Goal: Task Accomplishment & Management: Manage account settings

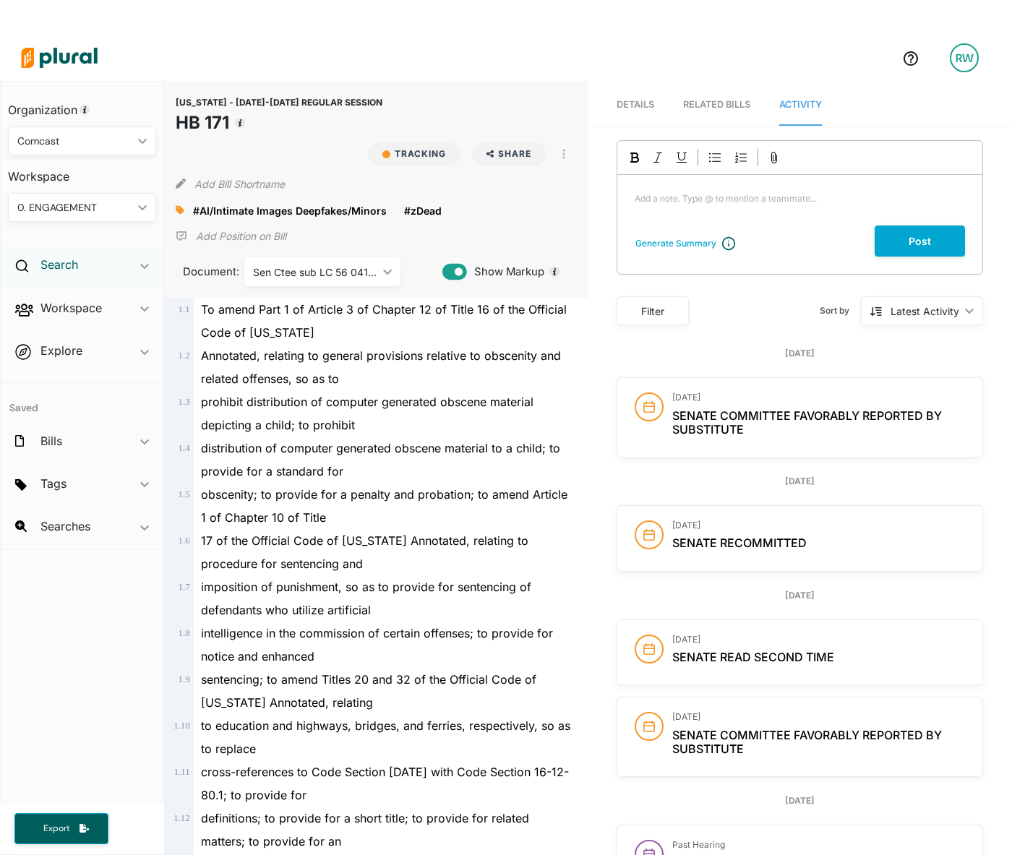
click at [62, 270] on h2 "Search" at bounding box center [59, 265] width 38 height 16
click at [52, 299] on h4 "Bills" at bounding box center [85, 298] width 126 height 14
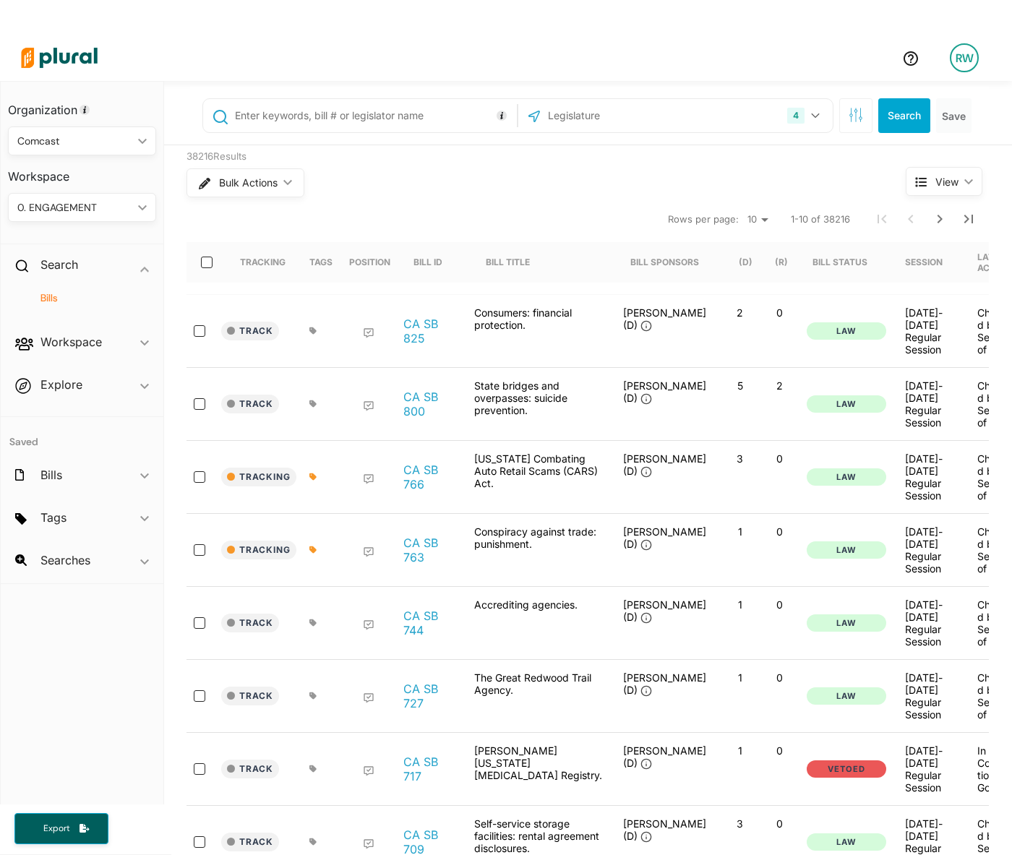
click at [383, 116] on input "text" at bounding box center [373, 115] width 280 height 27
type input "HB 392"
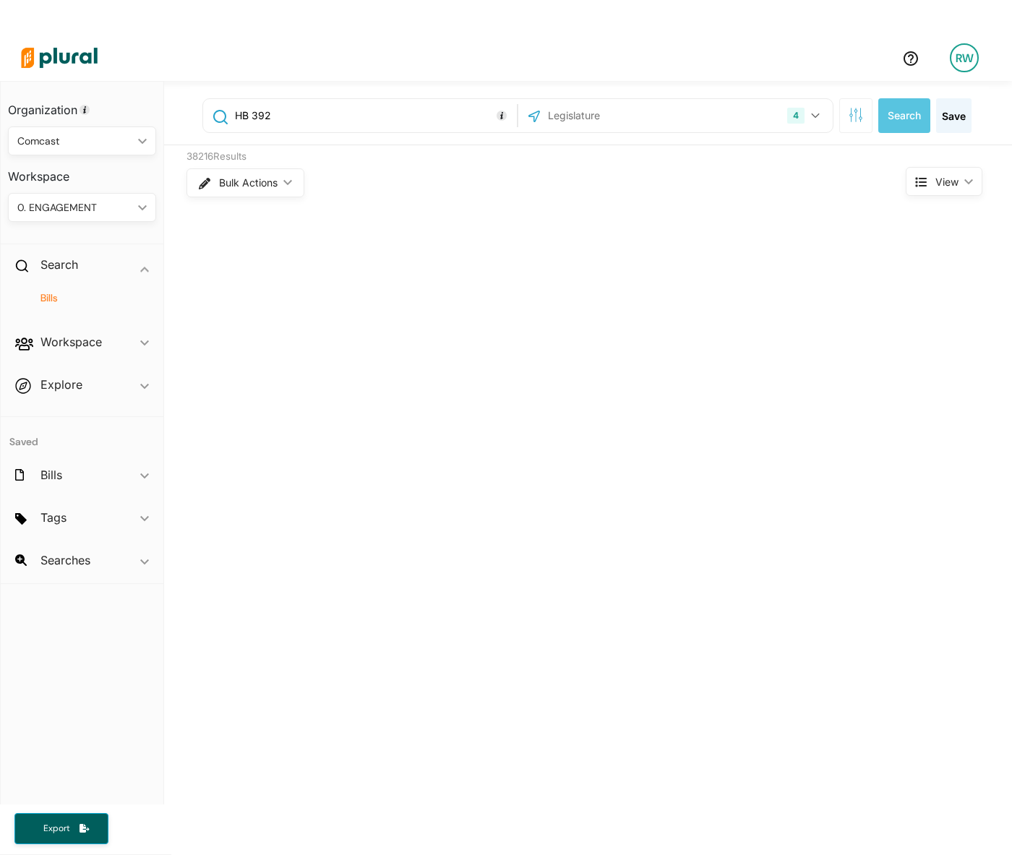
scroll to position [35, 0]
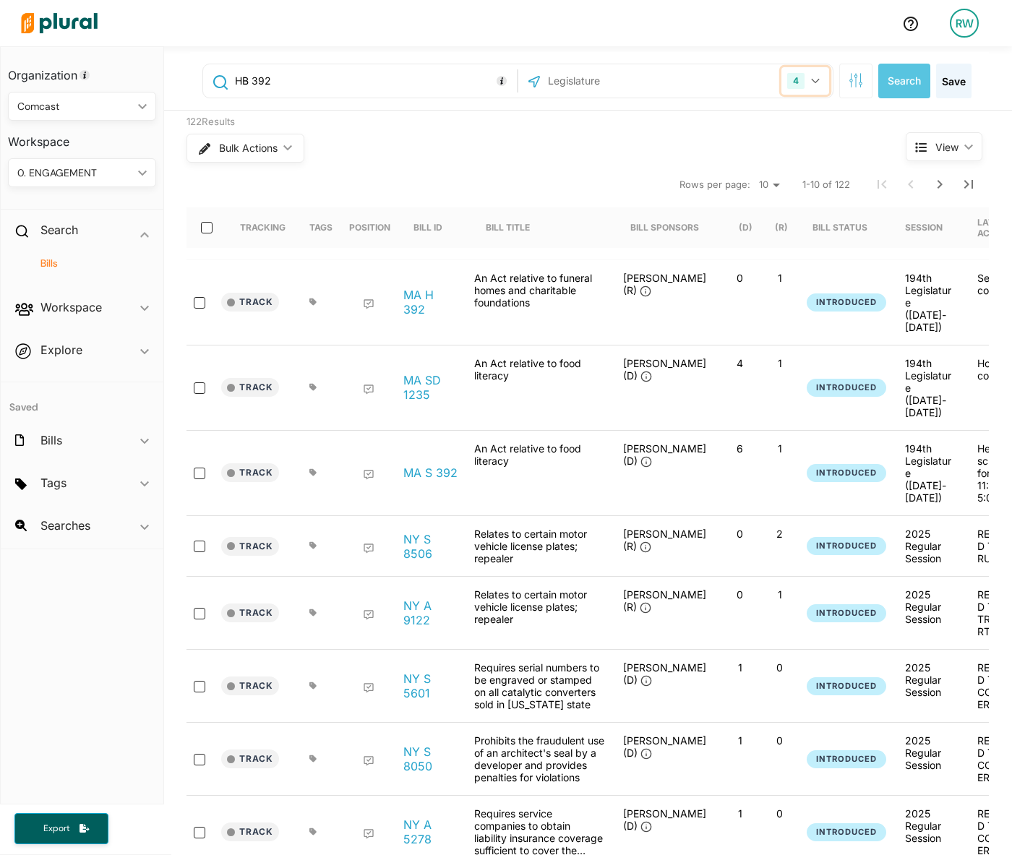
click at [811, 82] on icon "button" at bounding box center [815, 81] width 8 height 5
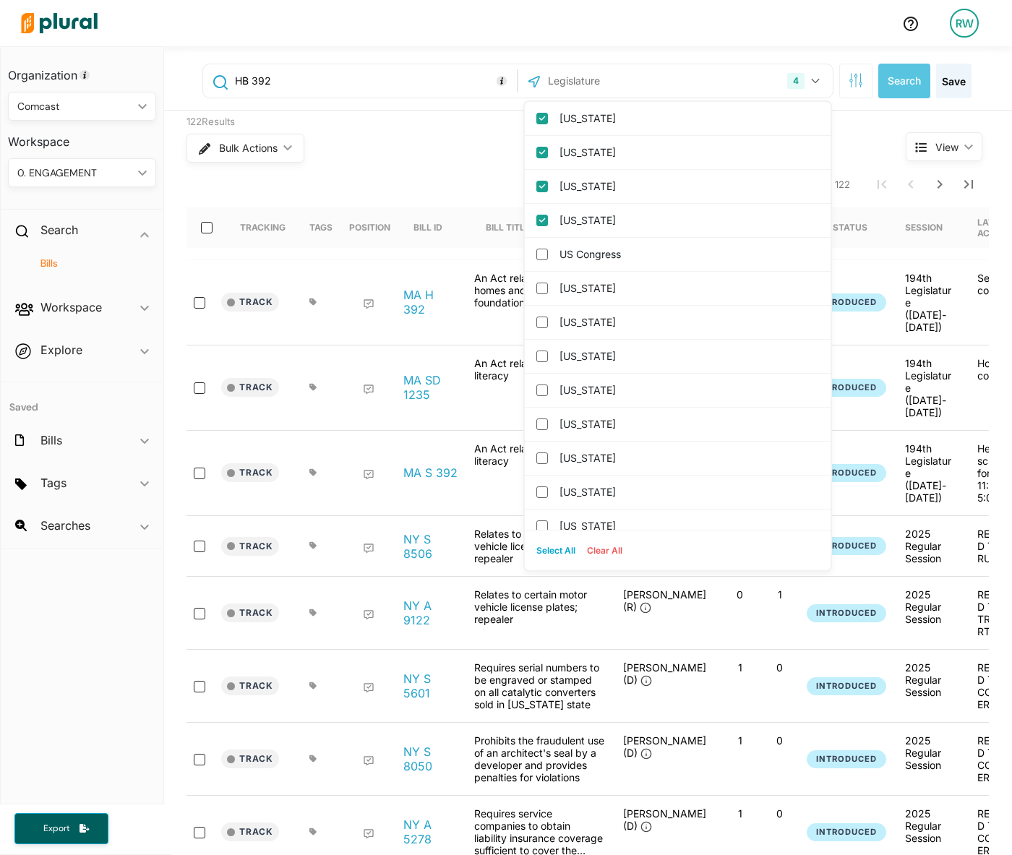
click at [684, 85] on div "4 [US_STATE] [US_STATE] [US_STATE] [US_STATE] [GEOGRAPHIC_DATA] Congress [US_ST…" at bounding box center [675, 80] width 307 height 27
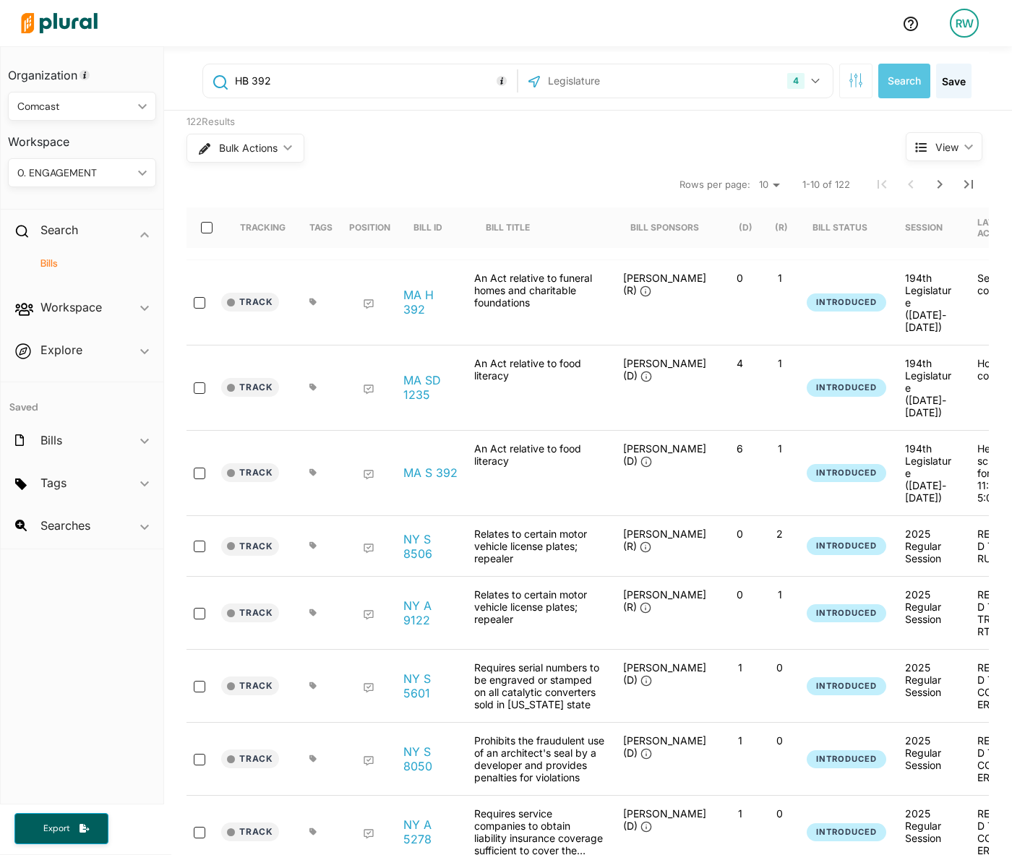
click at [638, 69] on input "text" at bounding box center [623, 80] width 155 height 27
type input "ohi"
click at [536, 122] on input "[US_STATE]" at bounding box center [542, 119] width 12 height 12
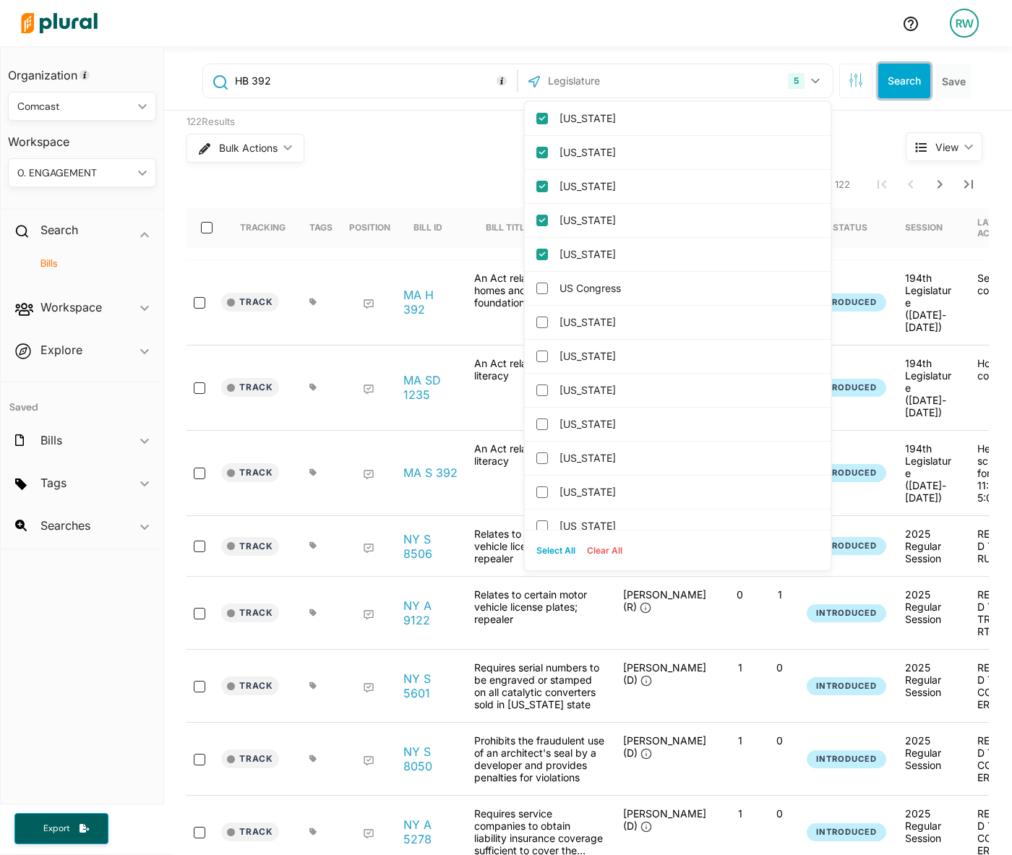
click at [892, 81] on button "Search" at bounding box center [904, 81] width 52 height 35
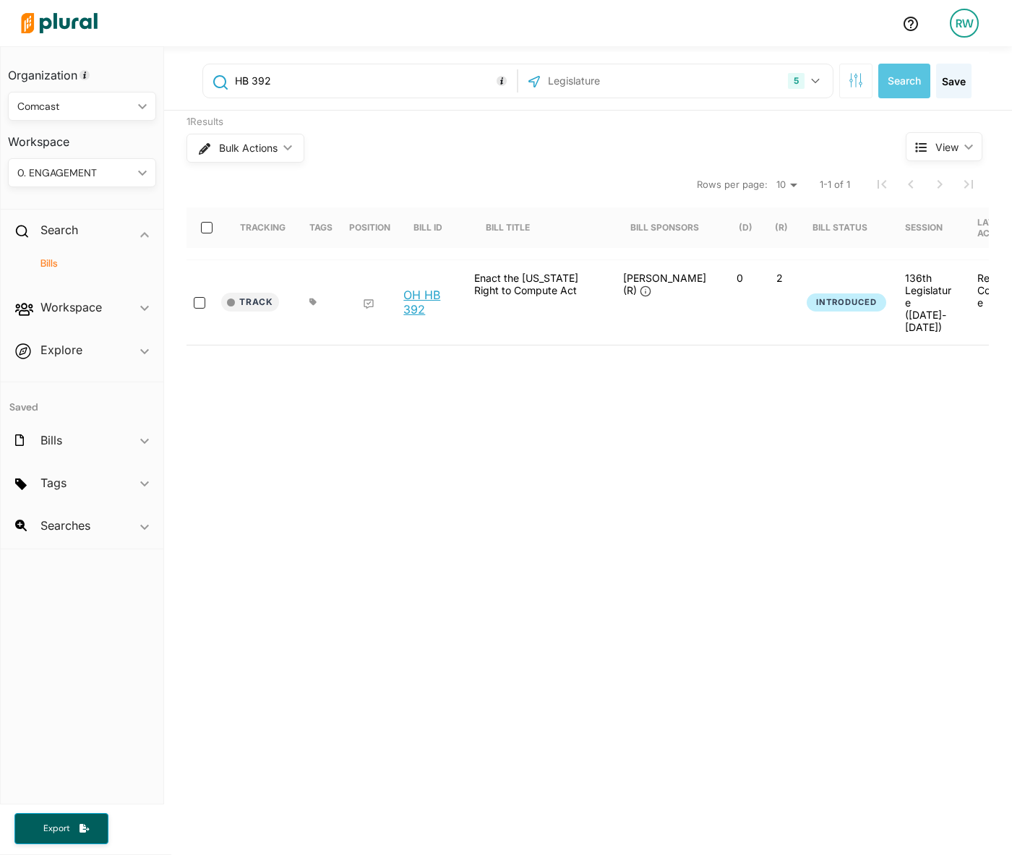
click at [408, 288] on link "OH HB 392" at bounding box center [430, 302] width 55 height 29
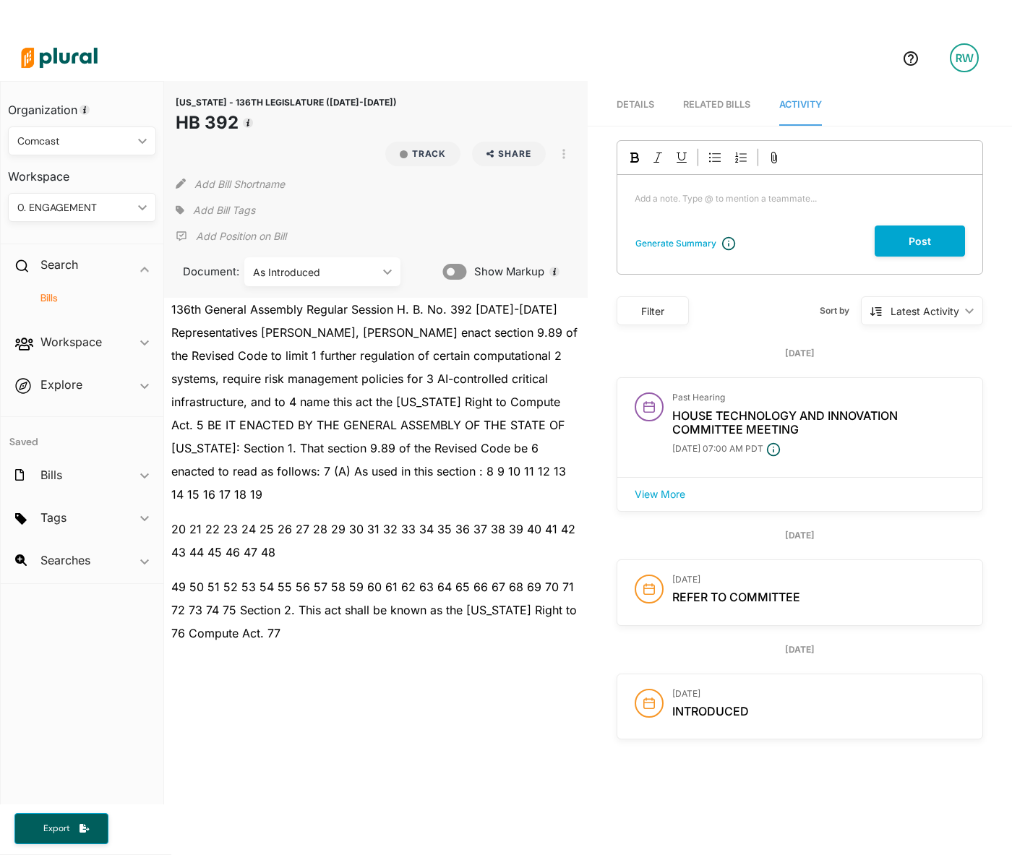
click at [183, 205] on icon at bounding box center [180, 210] width 9 height 10
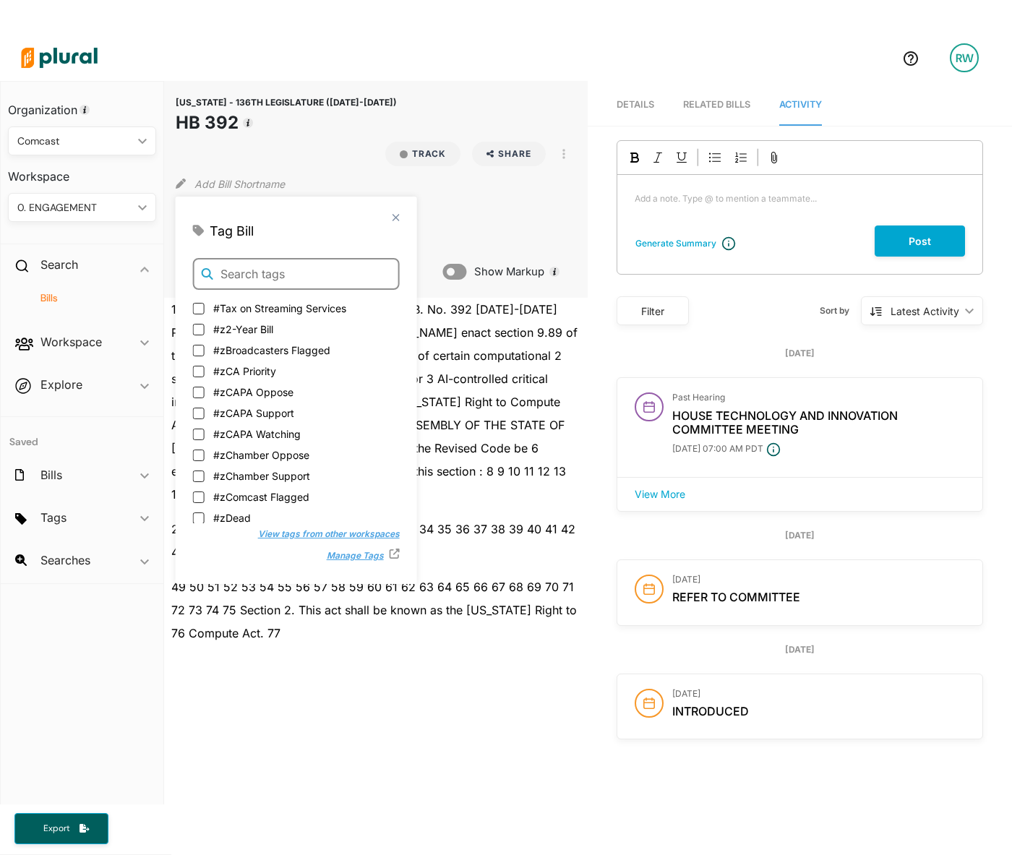
click at [293, 275] on input "text" at bounding box center [296, 274] width 207 height 32
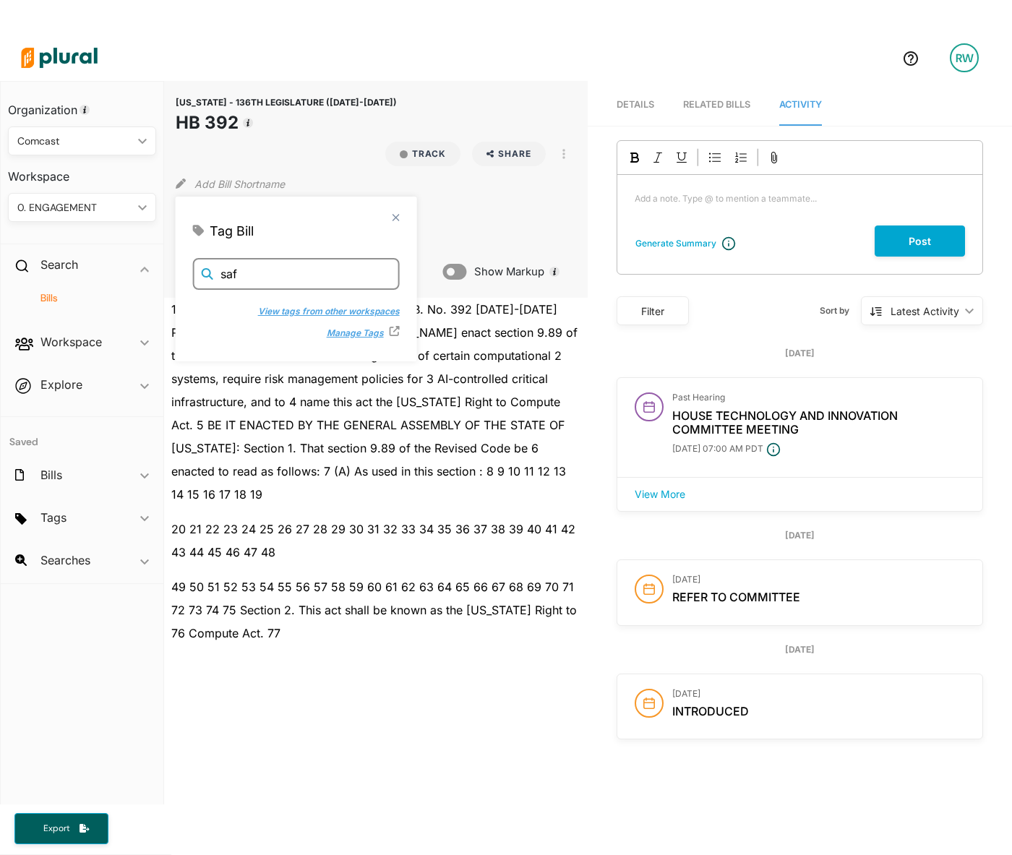
type input "saf"
click at [291, 311] on button "View tags from other workspaces" at bounding box center [320, 310] width 156 height 22
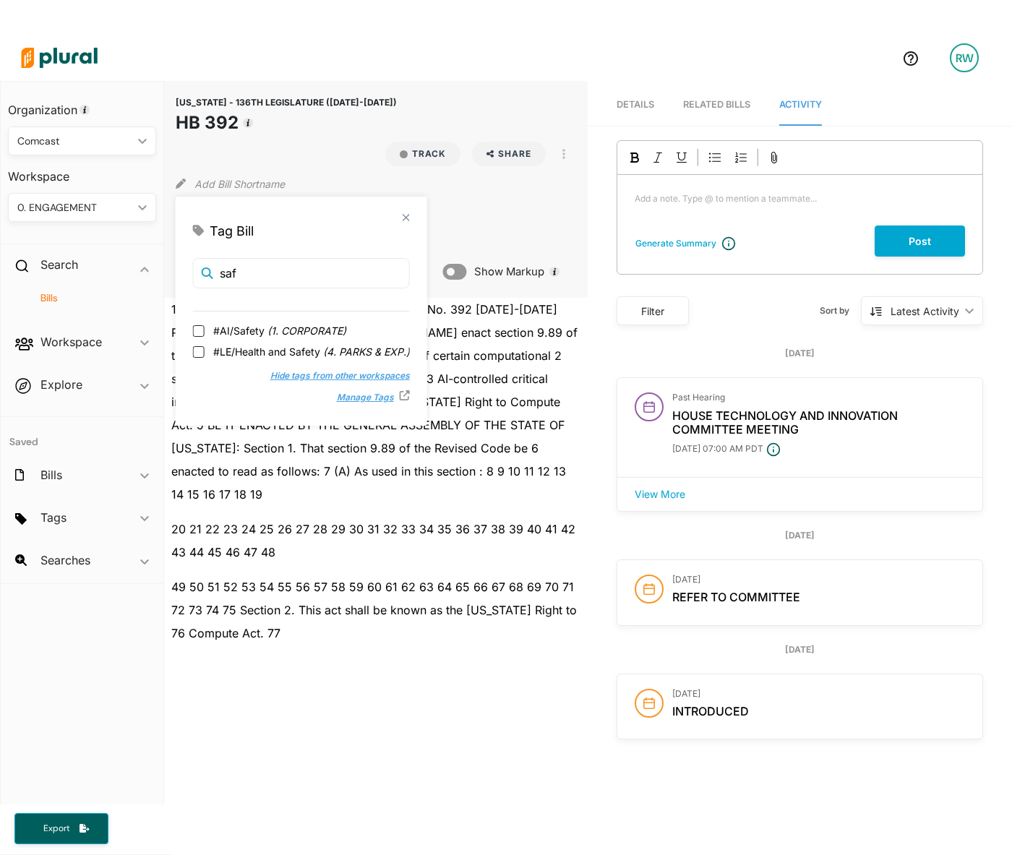
click at [280, 326] on span "( 1. CORPORATE )" at bounding box center [306, 331] width 79 height 12
click at [205, 326] on input "#AI/Safety ( 1. CORPORATE )" at bounding box center [199, 331] width 12 height 12
checkbox input "true"
click at [413, 142] on button "Track" at bounding box center [422, 154] width 75 height 25
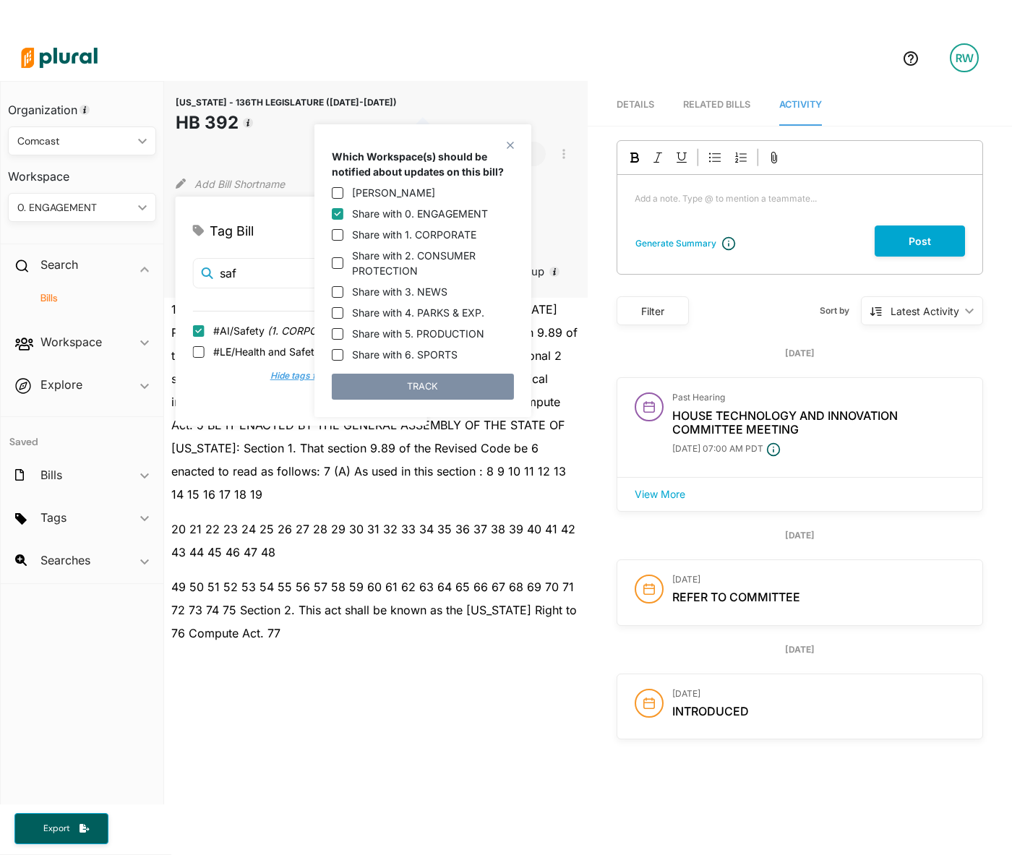
click at [424, 233] on label "Share with 1. CORPORATE" at bounding box center [414, 234] width 124 height 15
click at [343, 233] on input "Share with 1. CORPORATE" at bounding box center [338, 235] width 12 height 12
checkbox input "true"
click at [410, 215] on label "Share with 0. ENGAGEMENT" at bounding box center [420, 213] width 136 height 15
click at [343, 215] on input "Share with 0. ENGAGEMENT" at bounding box center [338, 214] width 12 height 12
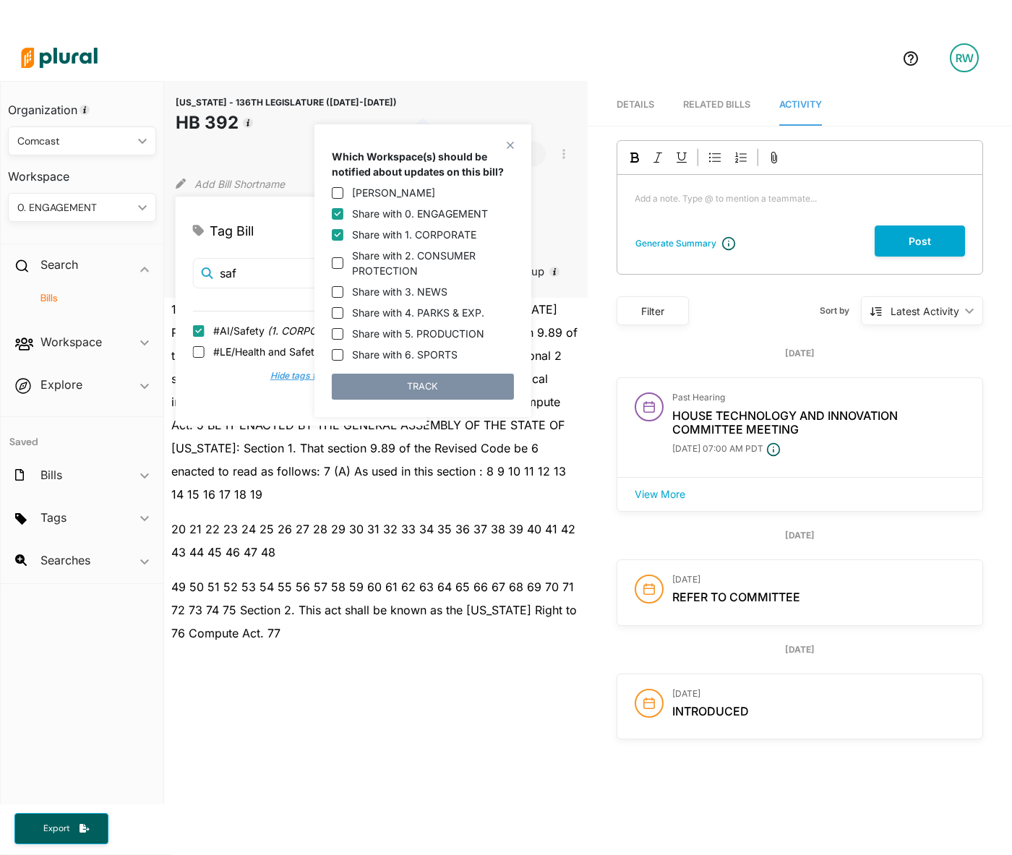
checkbox input "false"
click at [429, 379] on button "TRACK" at bounding box center [423, 387] width 182 height 26
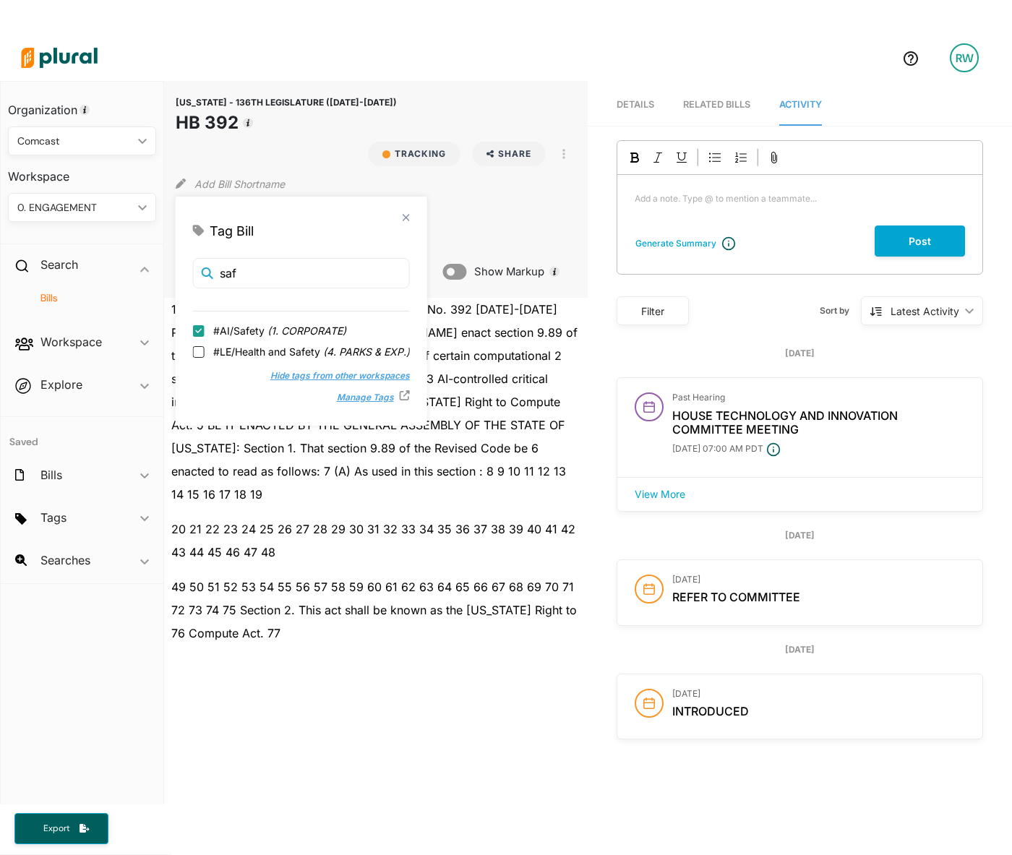
click at [731, 192] on div "Add a note. Type @ to mention a teammate... ﻿" at bounding box center [799, 200] width 365 height 51
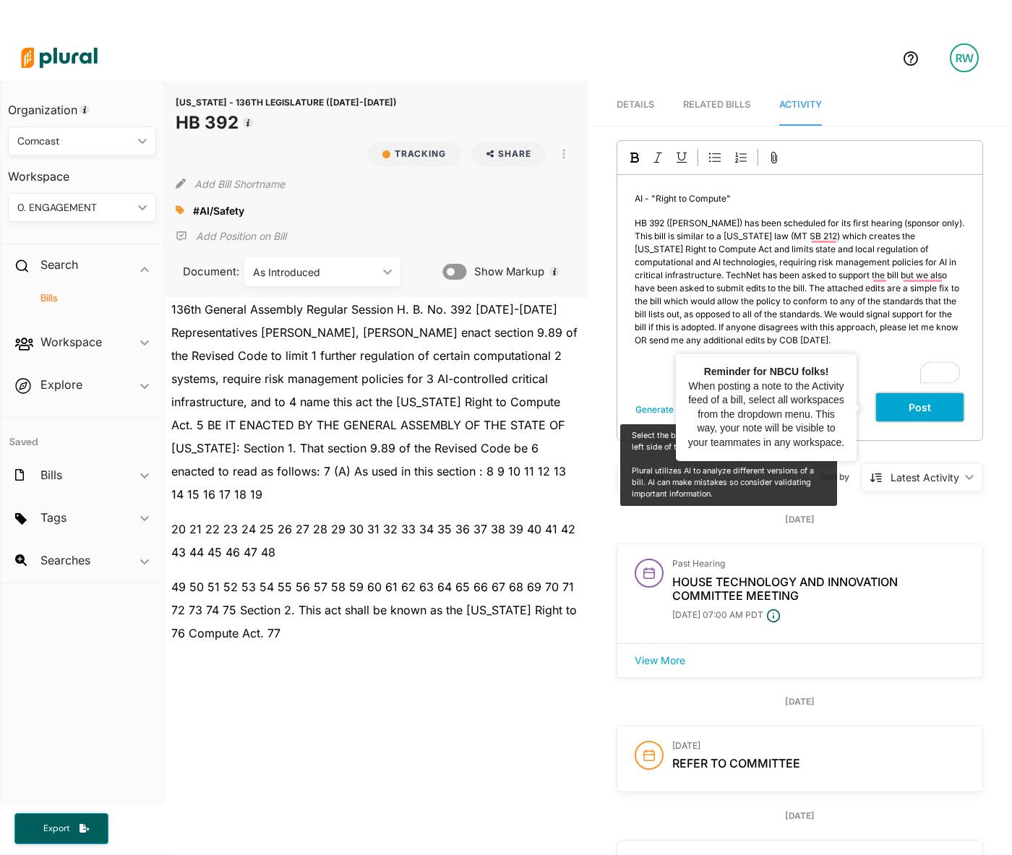
click at [911, 413] on button "Post" at bounding box center [920, 407] width 90 height 31
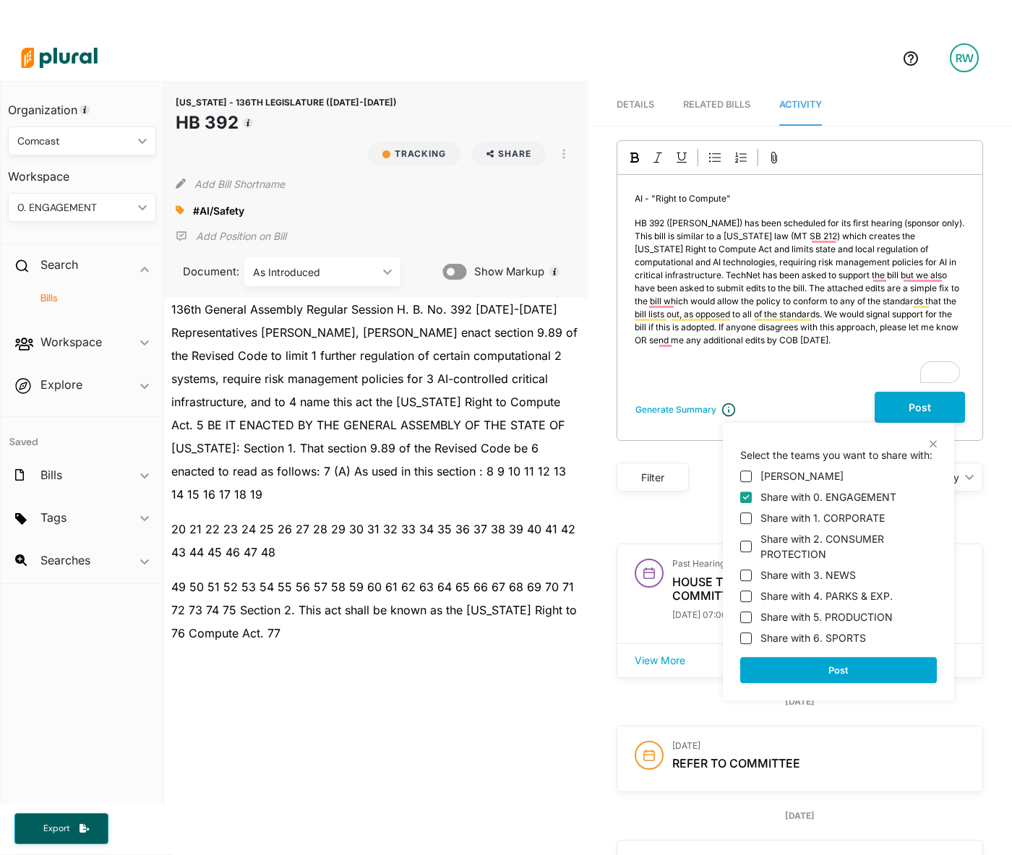
click at [816, 518] on label "Share with 1. CORPORATE" at bounding box center [822, 517] width 124 height 15
click at [752, 518] on input "Share with 1. CORPORATE" at bounding box center [746, 518] width 12 height 12
checkbox input "true"
click at [802, 549] on label "Share with 2. CONSUMER PROTECTION" at bounding box center [848, 546] width 176 height 30
click at [752, 549] on input "Share with 2. CONSUMER PROTECTION" at bounding box center [746, 547] width 12 height 12
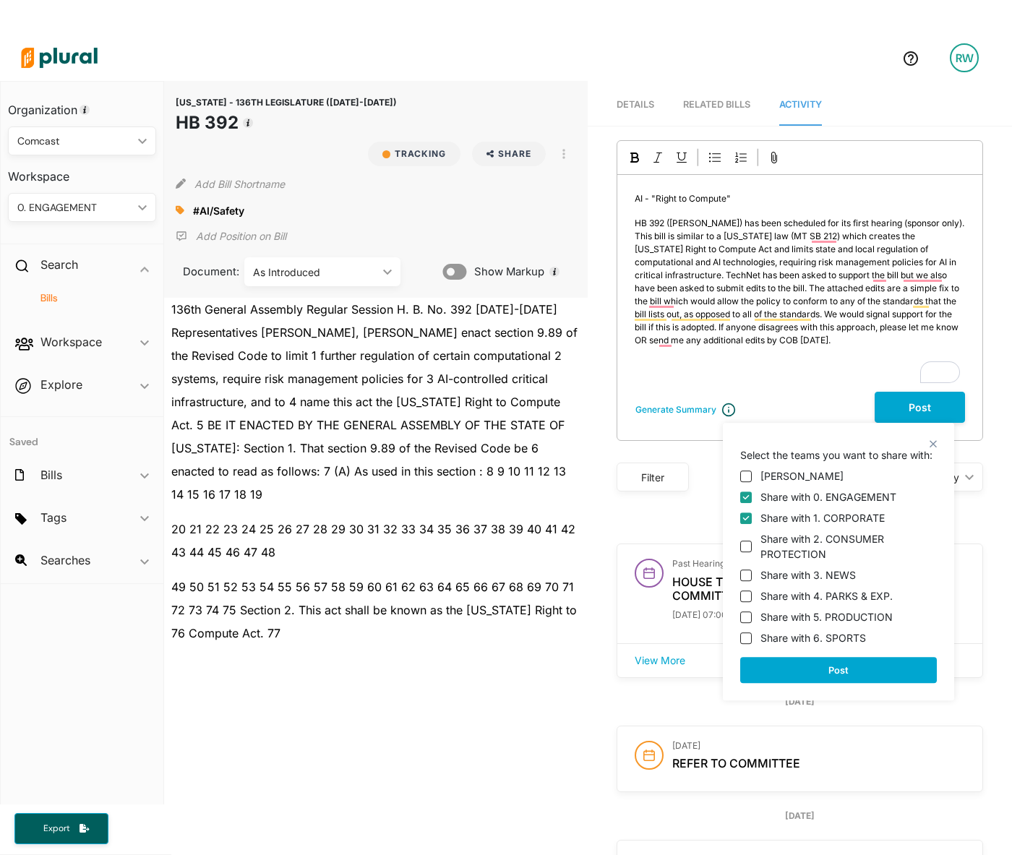
checkbox input "true"
click at [799, 580] on label "Share with 3. NEWS" at bounding box center [807, 574] width 95 height 15
click at [752, 580] on input "Share with 3. NEWS" at bounding box center [746, 576] width 12 height 12
checkbox input "true"
click at [799, 598] on label "Share with 4. PARKS & EXP." at bounding box center [826, 595] width 132 height 15
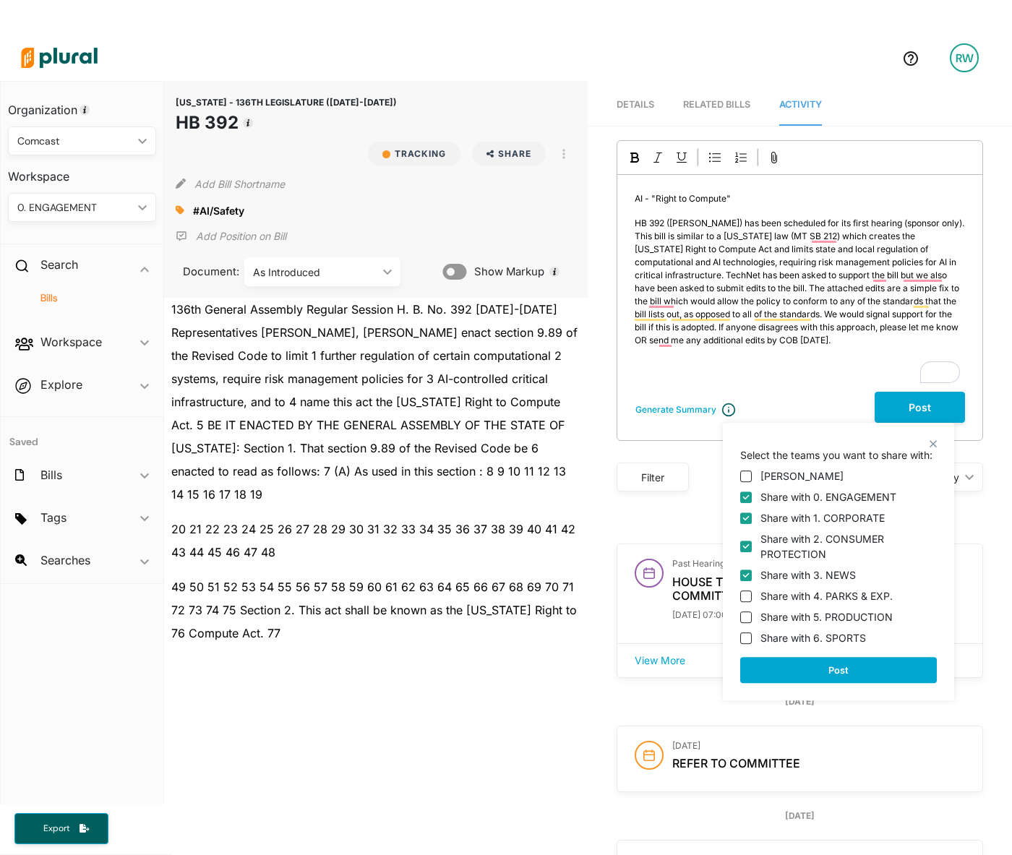
click at [752, 598] on input "Share with 4. PARKS & EXP." at bounding box center [746, 597] width 12 height 12
checkbox input "true"
click at [798, 614] on label "Share with 5. PRODUCTION" at bounding box center [826, 616] width 132 height 15
click at [752, 614] on input "Share with 5. PRODUCTION" at bounding box center [746, 618] width 12 height 12
checkbox input "true"
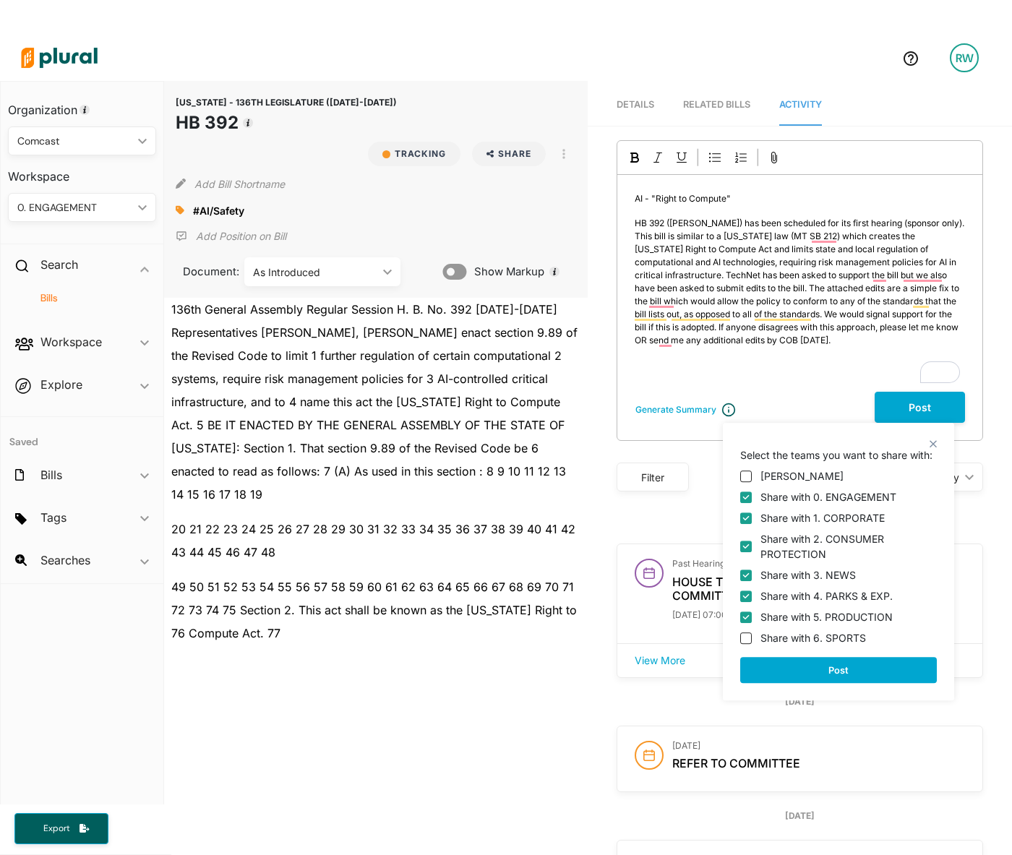
click at [799, 637] on label "Share with 6. SPORTS" at bounding box center [813, 637] width 106 height 15
click at [752, 637] on input "Share with 6. SPORTS" at bounding box center [746, 638] width 12 height 12
checkbox input "true"
click at [810, 663] on button "Post" at bounding box center [838, 670] width 197 height 26
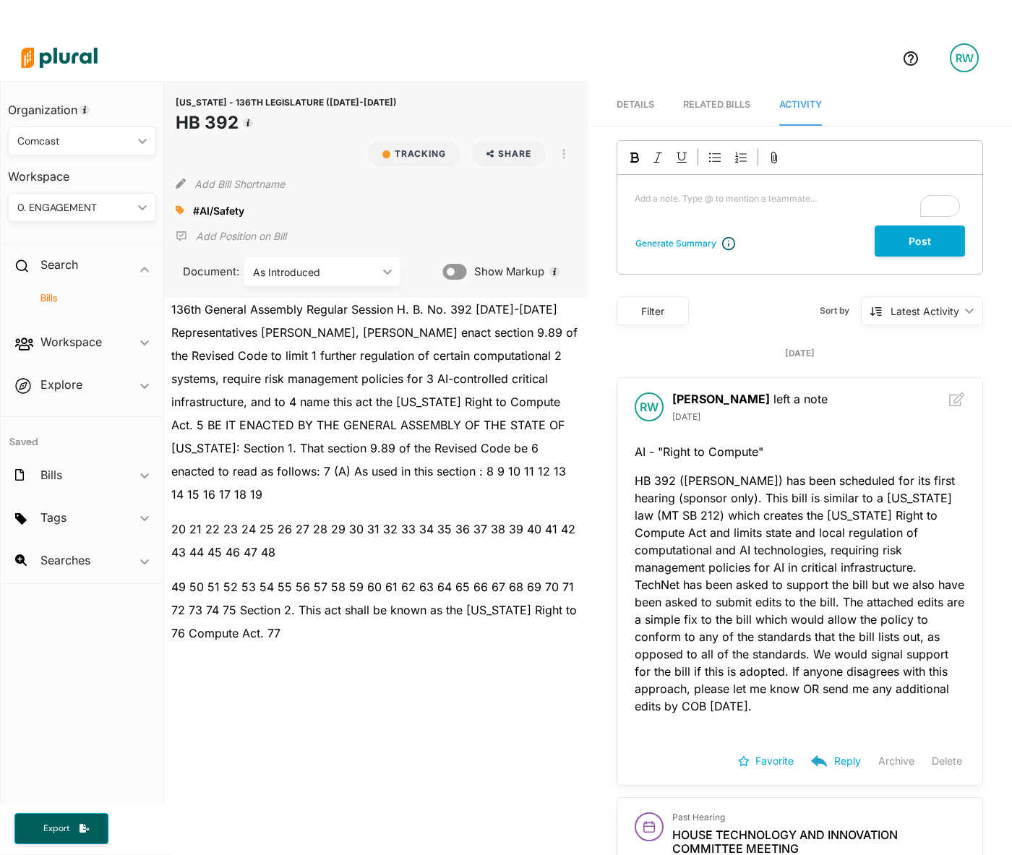
click at [401, 386] on p "136th General Assembly Regular Session H. B. No. 392 [DATE]-[DATE] Representati…" at bounding box center [376, 402] width 410 height 208
